Goal: Task Accomplishment & Management: Manage account settings

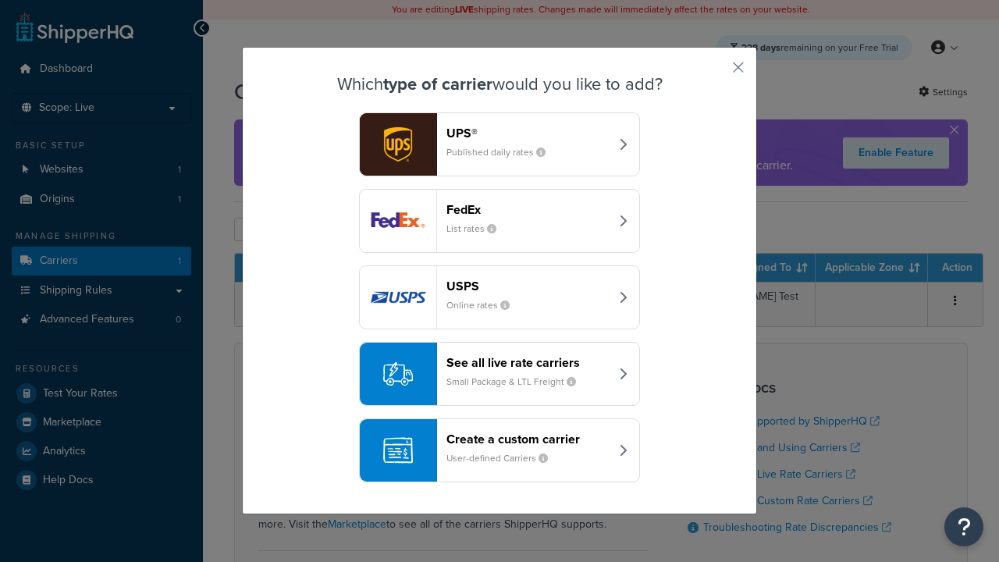
click at [527, 209] on header "FedEx" at bounding box center [527, 209] width 163 height 15
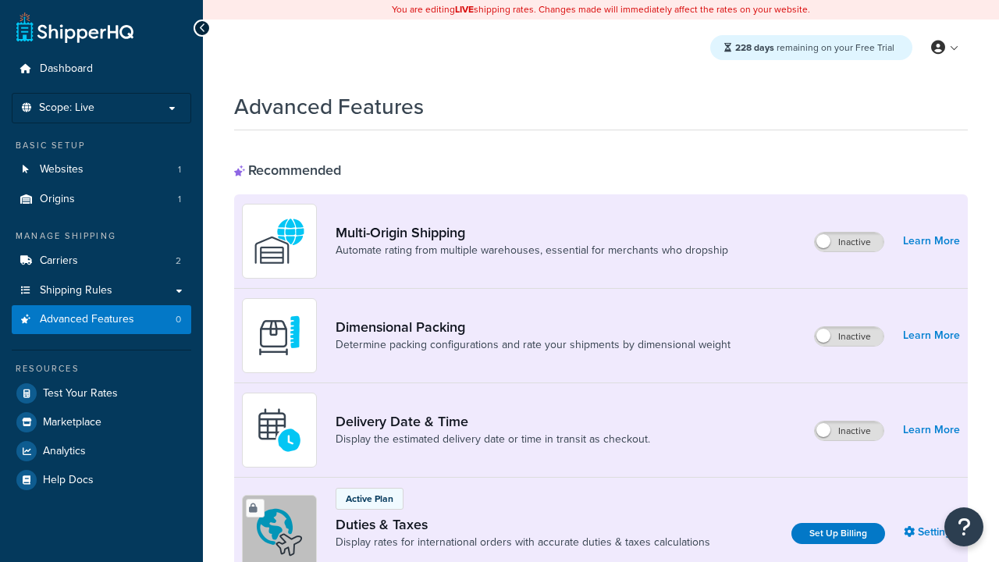
scroll to position [506, 0]
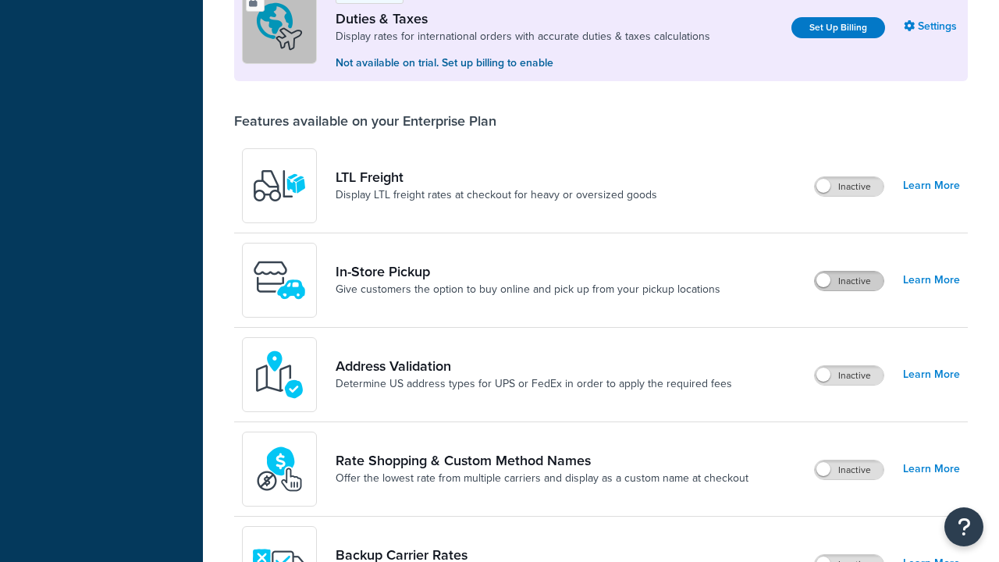
click at [849, 281] on label "Inactive" at bounding box center [849, 281] width 69 height 19
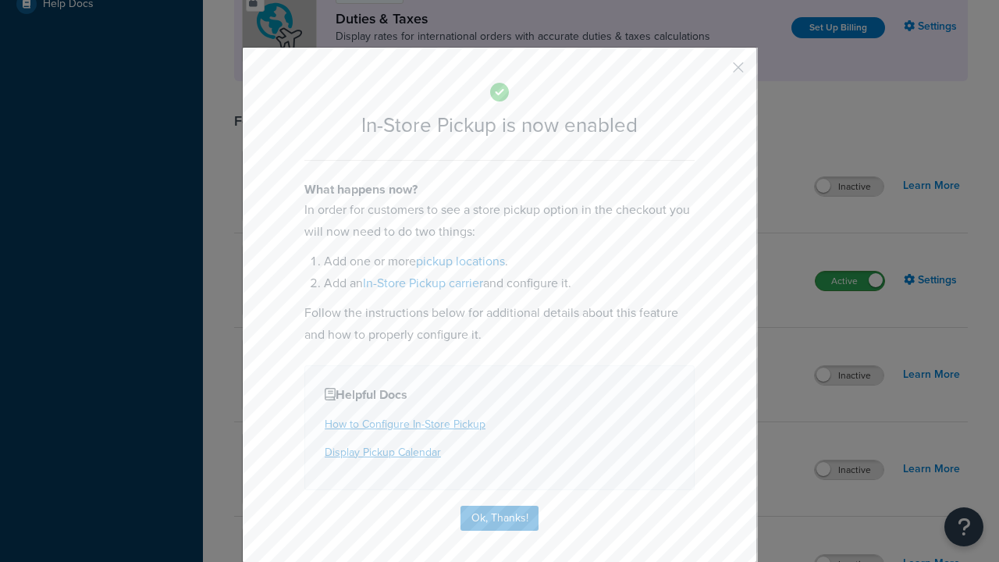
scroll to position [0, 0]
click at [715, 73] on button "button" at bounding box center [715, 73] width 4 height 4
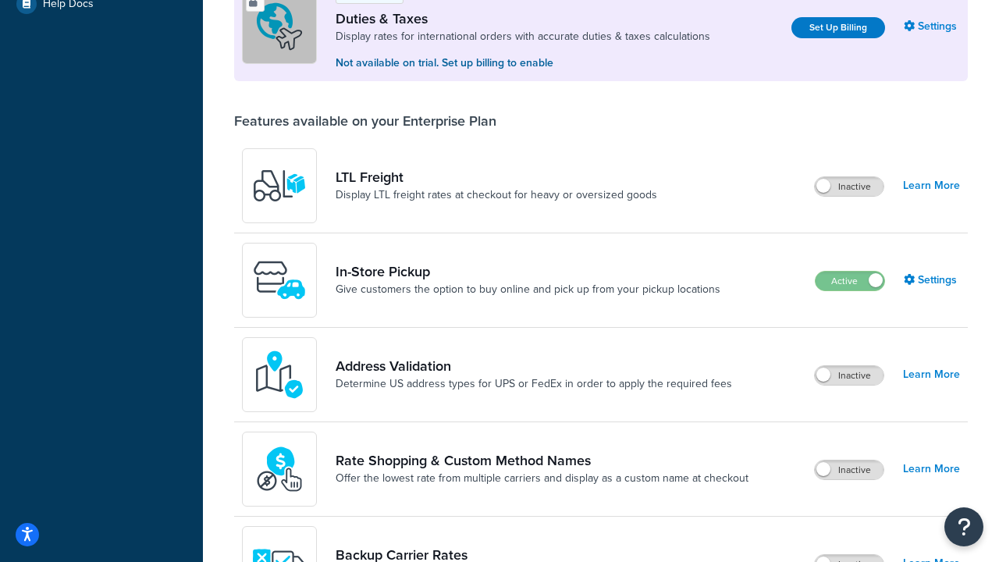
scroll to position [476, 0]
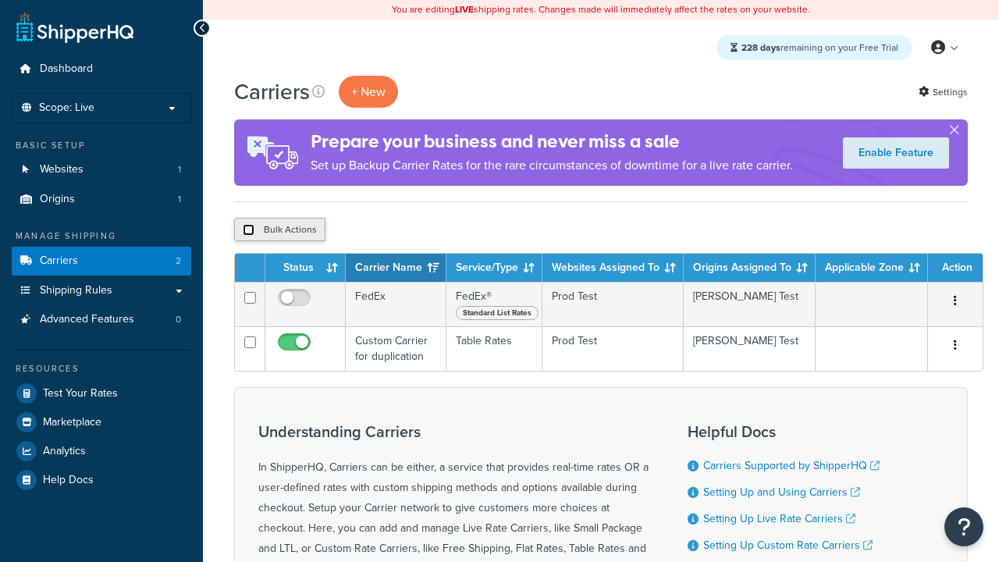
click at [248, 230] on input "checkbox" at bounding box center [249, 230] width 12 height 12
checkbox input "true"
click at [420, 230] on button "Delete" at bounding box center [416, 229] width 54 height 23
